Goal: Information Seeking & Learning: Learn about a topic

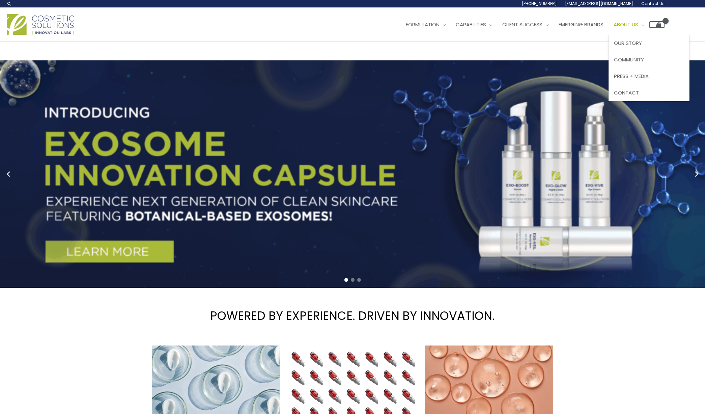
click at [638, 22] on span "About Us" at bounding box center [626, 24] width 25 height 7
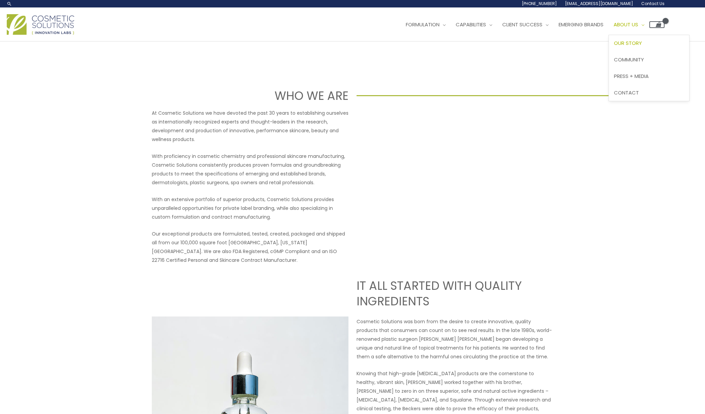
click at [638, 21] on span "About Us" at bounding box center [626, 24] width 25 height 7
click at [643, 78] on span "Press + Media" at bounding box center [631, 76] width 35 height 7
